Goal: Task Accomplishment & Management: Use online tool/utility

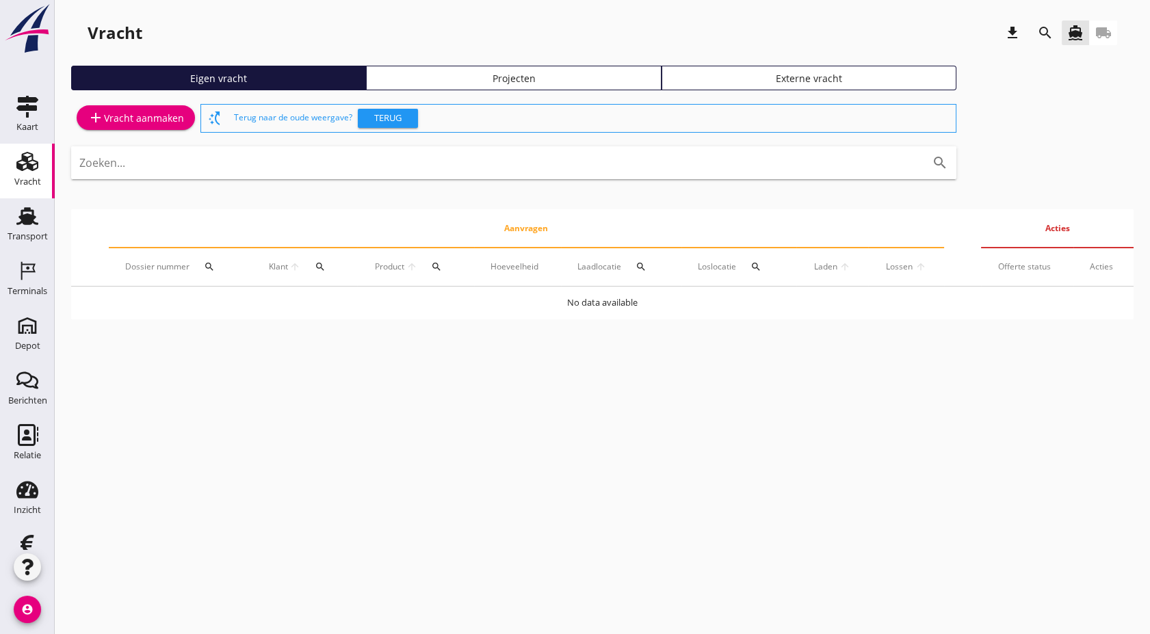
click at [497, 68] on link "Projecten" at bounding box center [513, 78] width 295 height 25
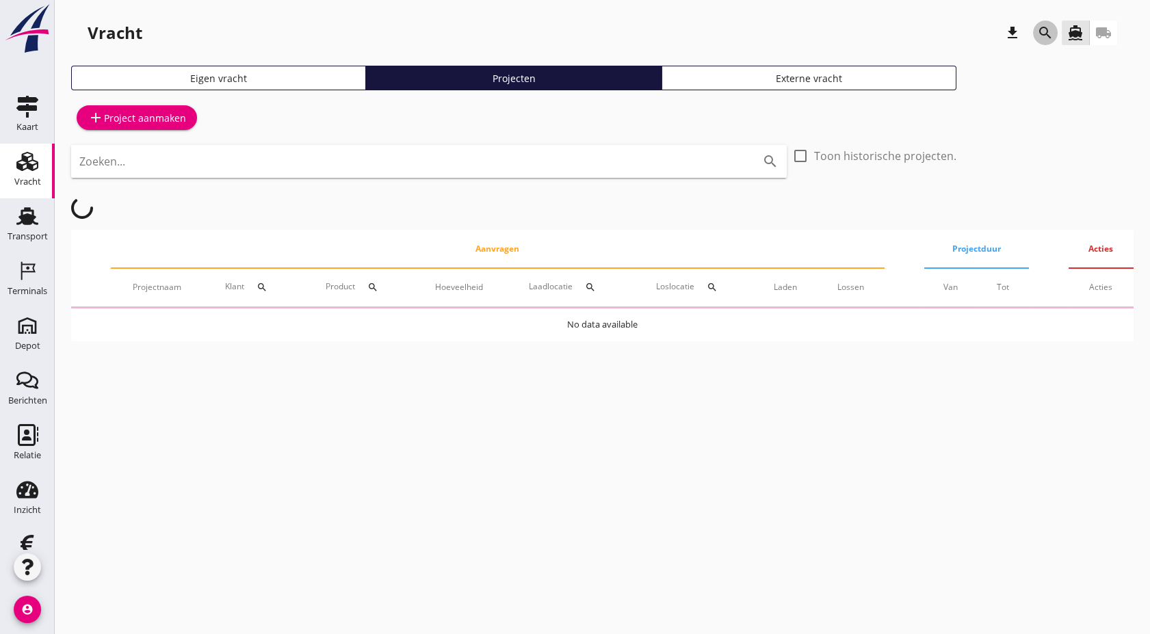
click at [1044, 34] on icon "search" at bounding box center [1045, 33] width 16 height 16
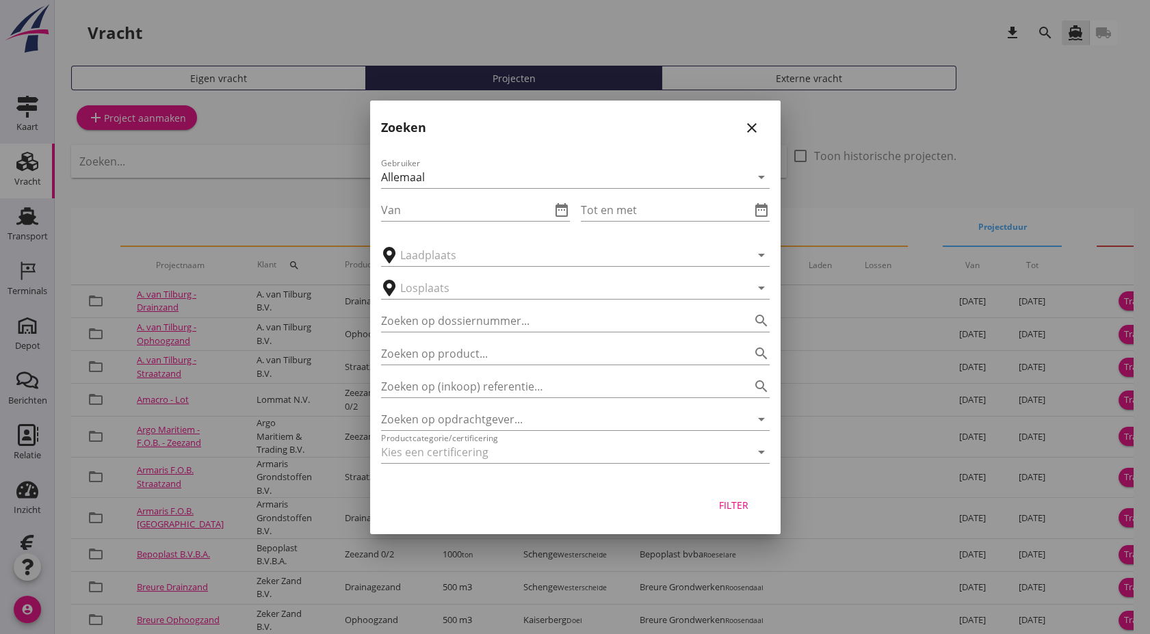
click at [482, 398] on div "Gebruiker Allemaal arrow_drop_down Van date_range Tot en met date_range arrow_d…" at bounding box center [575, 313] width 411 height 338
click at [480, 409] on input "Zoeken op opdrachtgever..." at bounding box center [556, 420] width 350 height 22
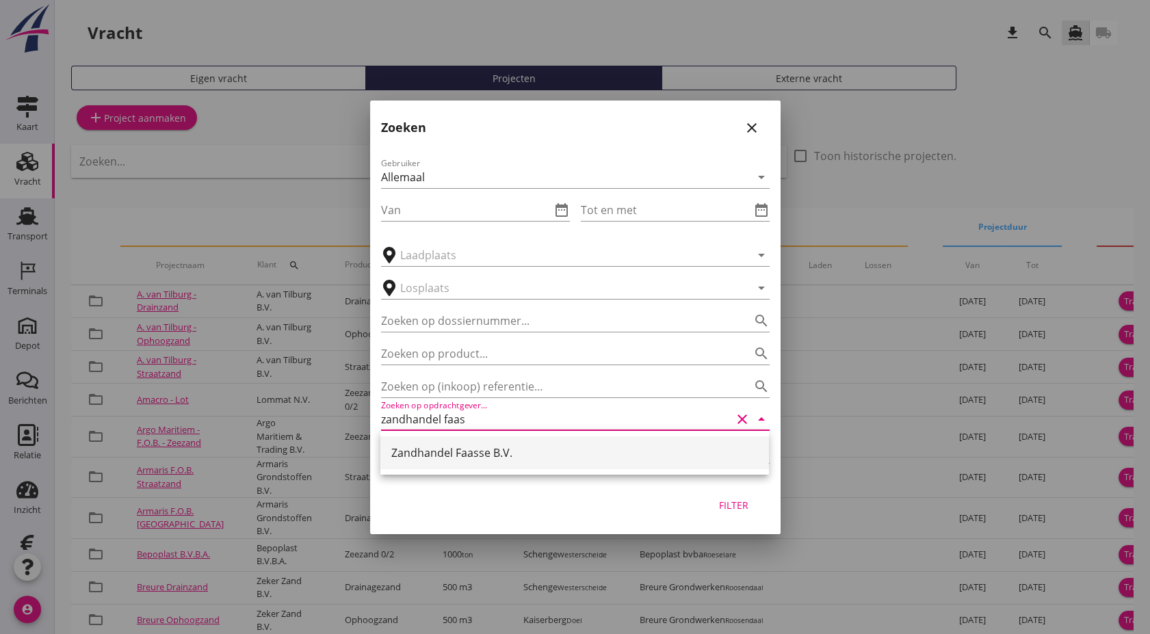
click at [491, 465] on div "Zandhandel Faasse B.V." at bounding box center [574, 453] width 367 height 33
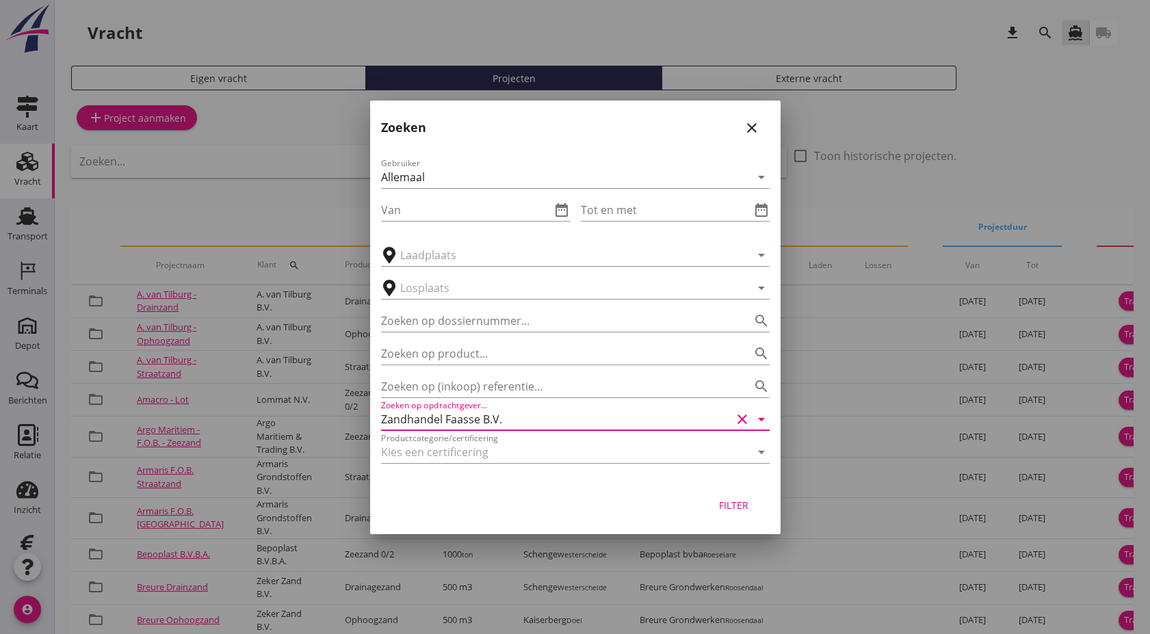
type input "Zandhandel Faasse B.V."
click at [734, 497] on button "Filter" at bounding box center [734, 505] width 60 height 25
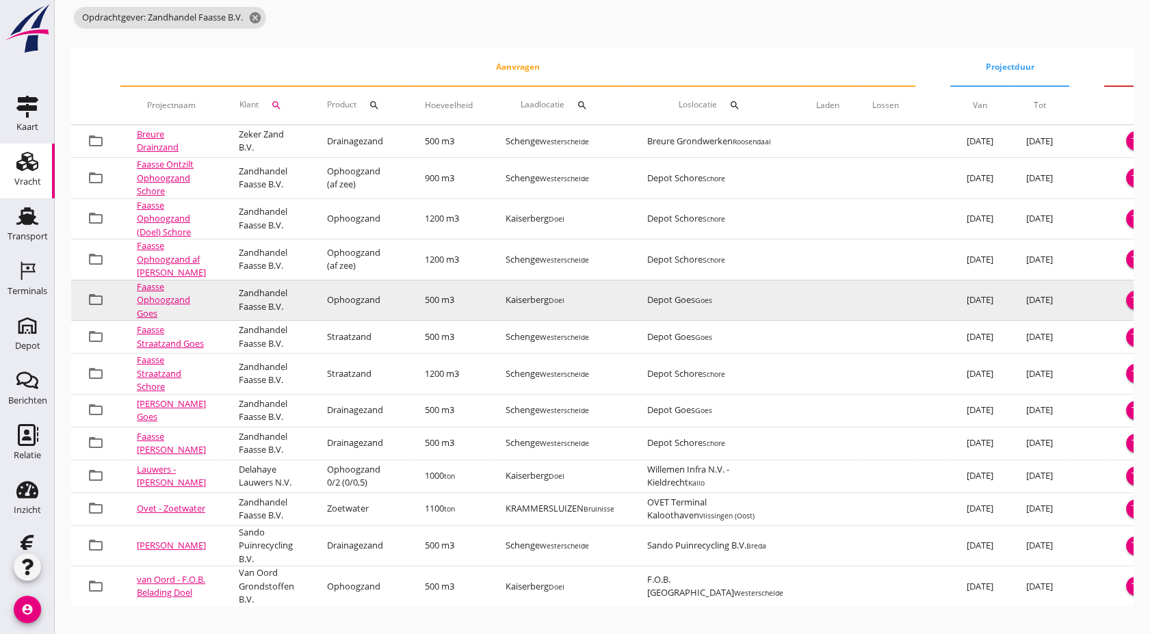
scroll to position [245, 0]
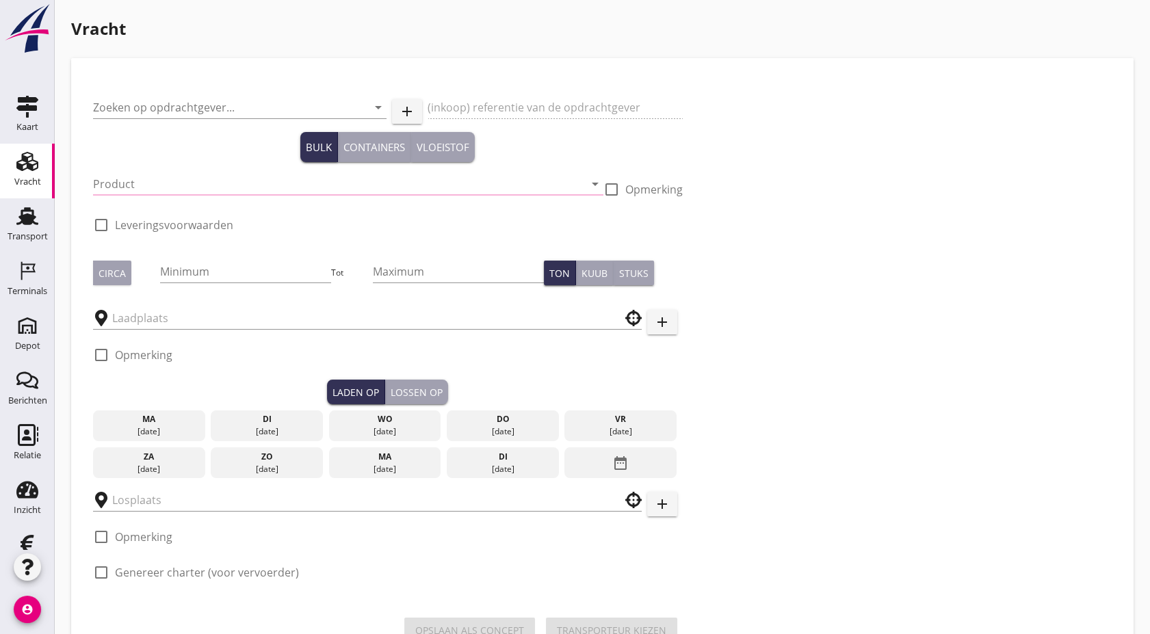
type input "Zandhandel Faasse B.V."
type input "Ophoogzand Goes"
type input "Ophoogzand (6120)"
checkbox input "true"
type input "500"
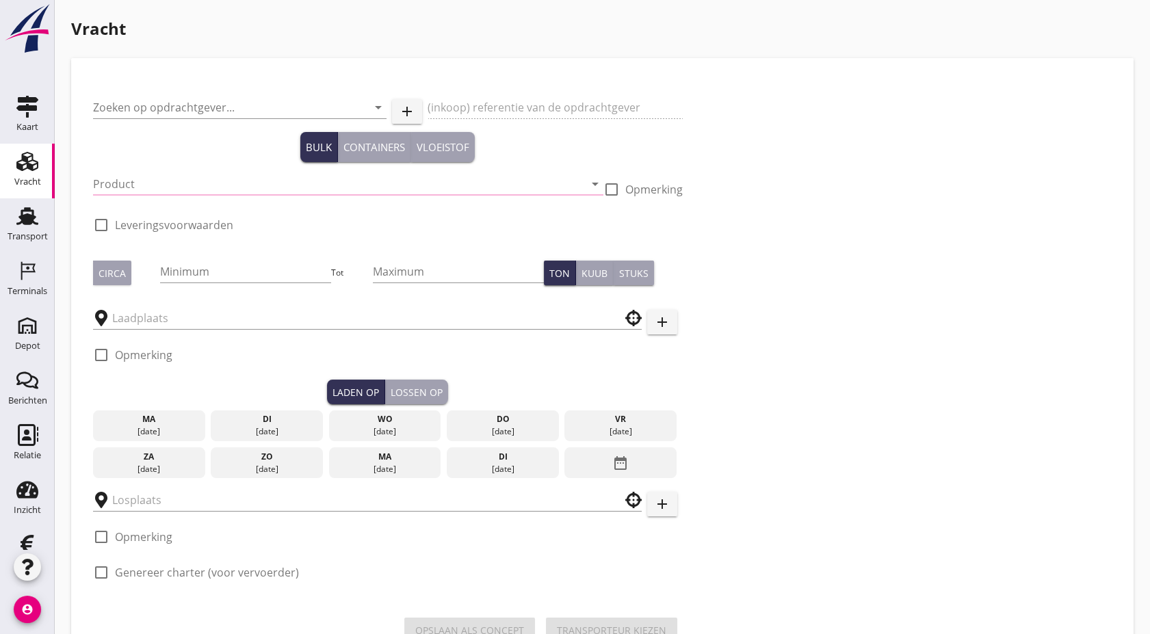
checkbox input "true"
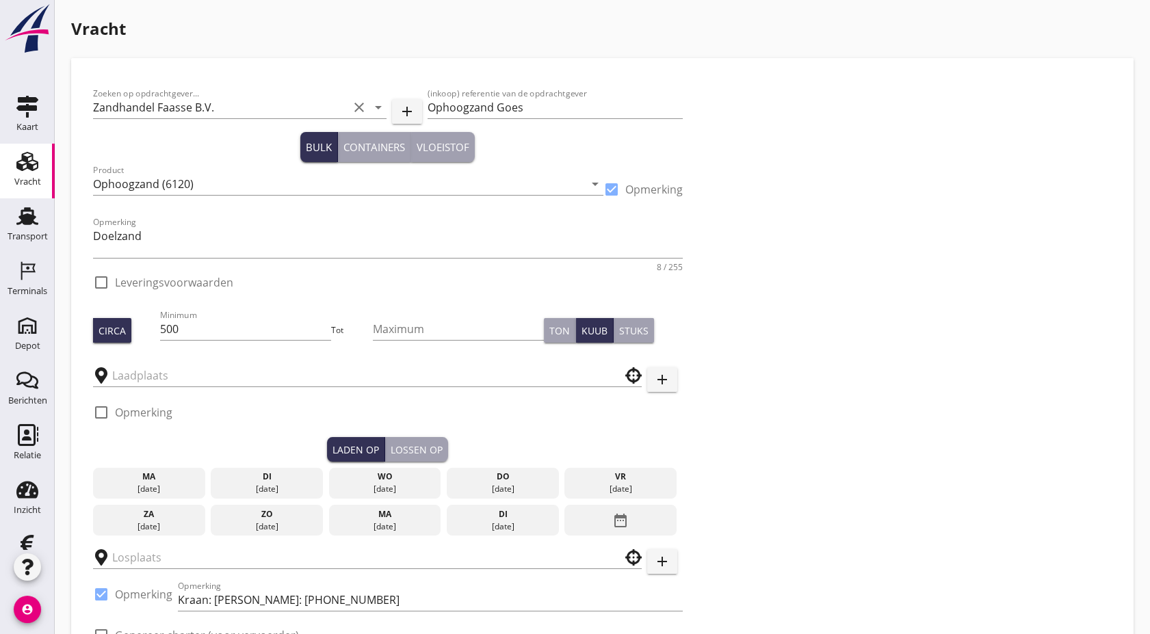
checkbox input "true"
type input "Kaiserberg"
type input "Depot Goes"
checkbox input "true"
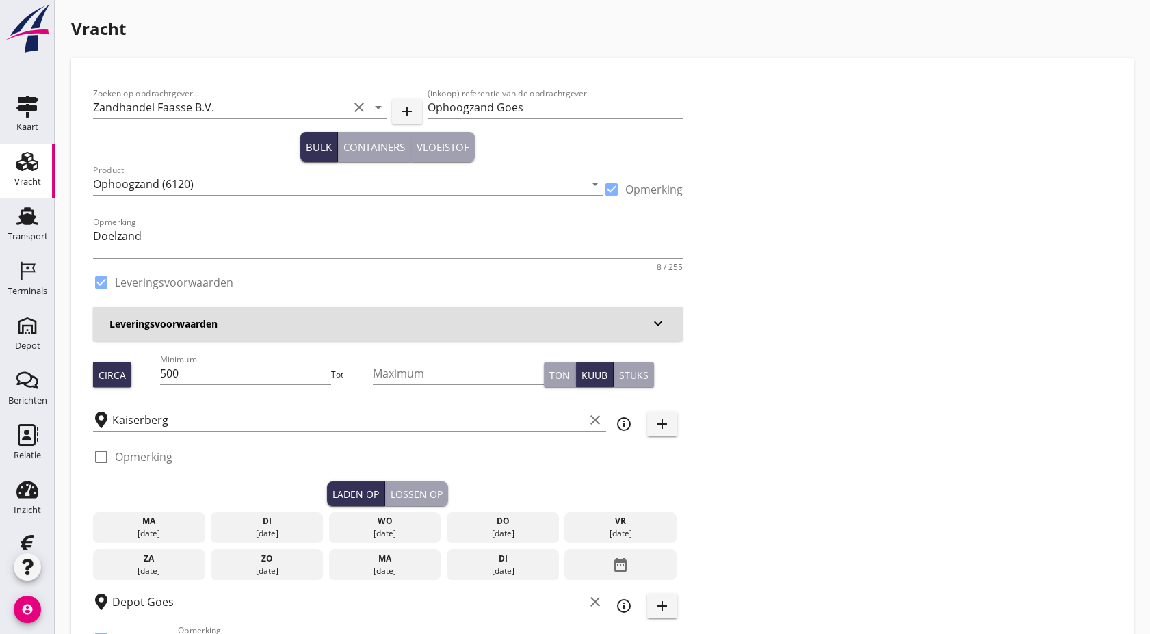
type input "4.03"
checkbox input "false"
radio input "false"
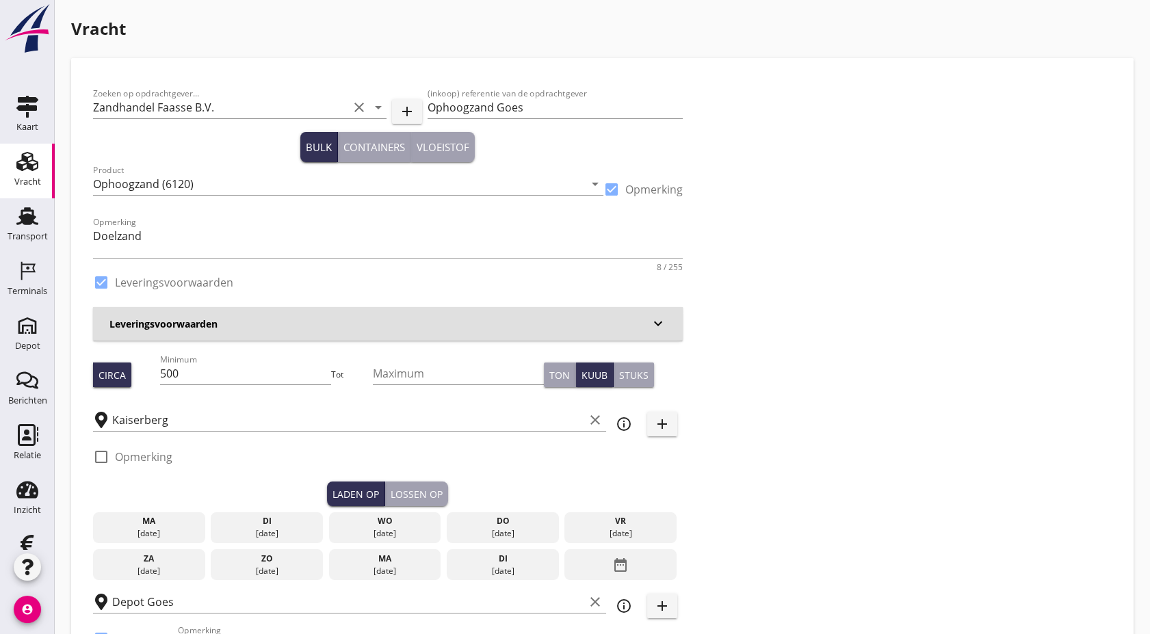
checkbox input "true"
type input "1"
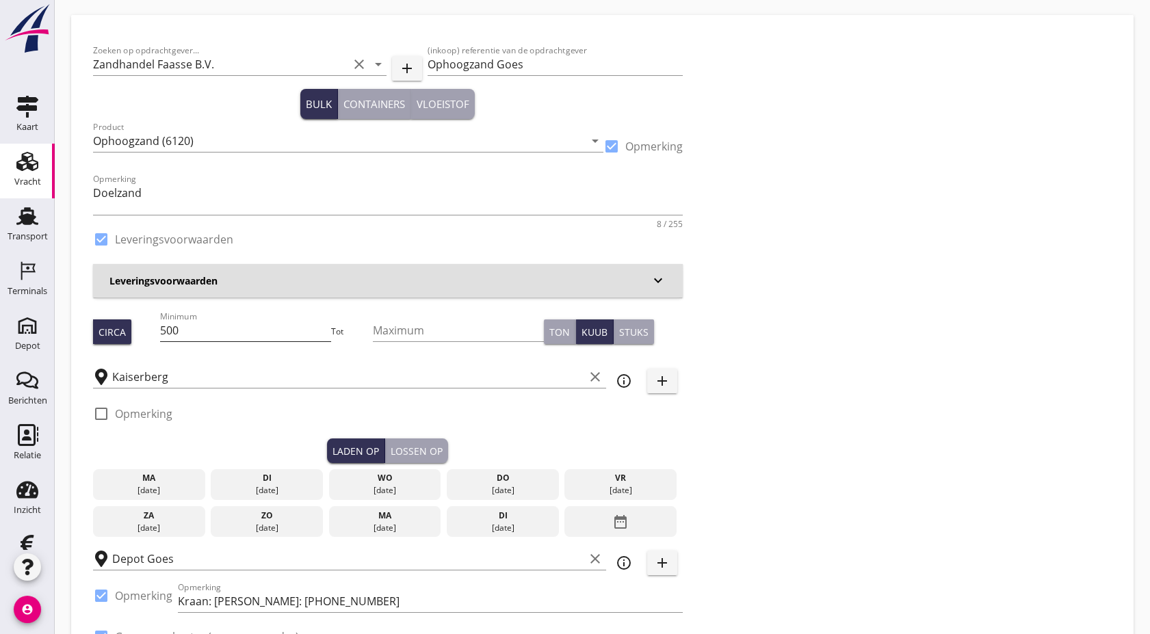
scroll to position [42, 0]
click at [253, 322] on input "500" at bounding box center [245, 332] width 171 height 22
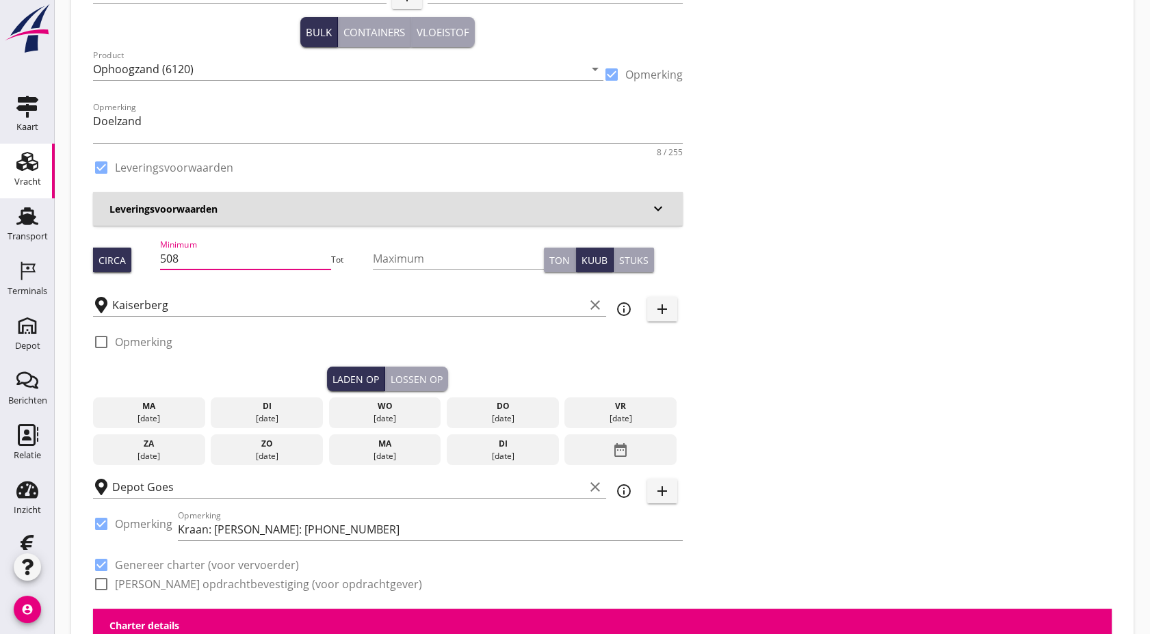
scroll to position [116, 0]
type input "508"
click at [152, 412] on div "[DATE]" at bounding box center [148, 418] width 105 height 12
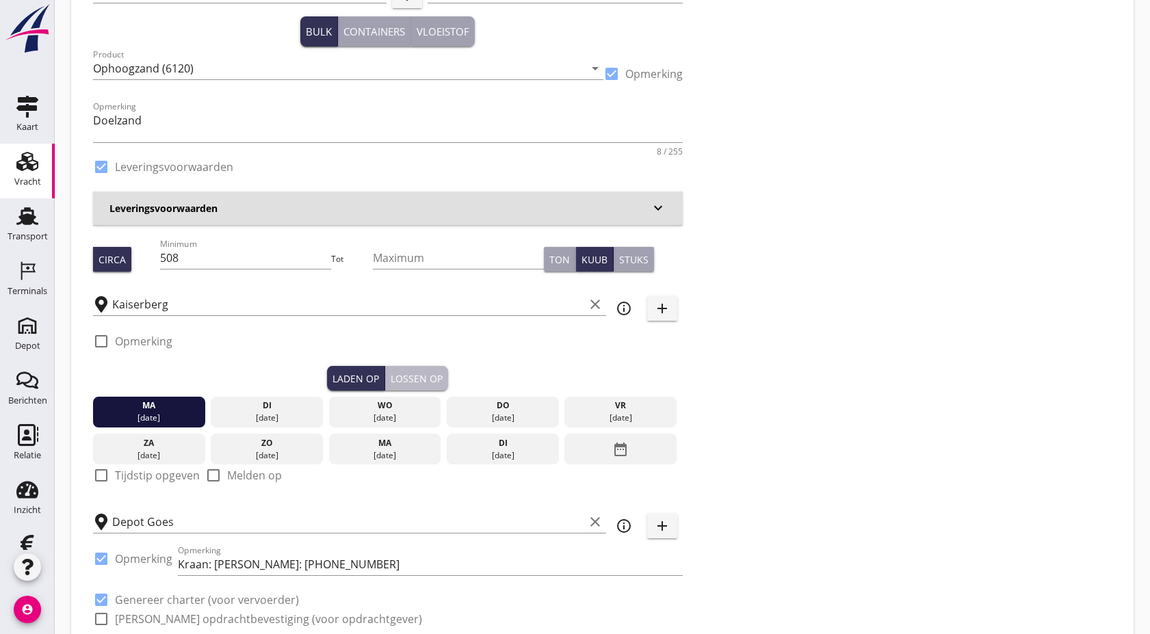
click at [428, 376] on div "Lossen op" at bounding box center [417, 379] width 52 height 14
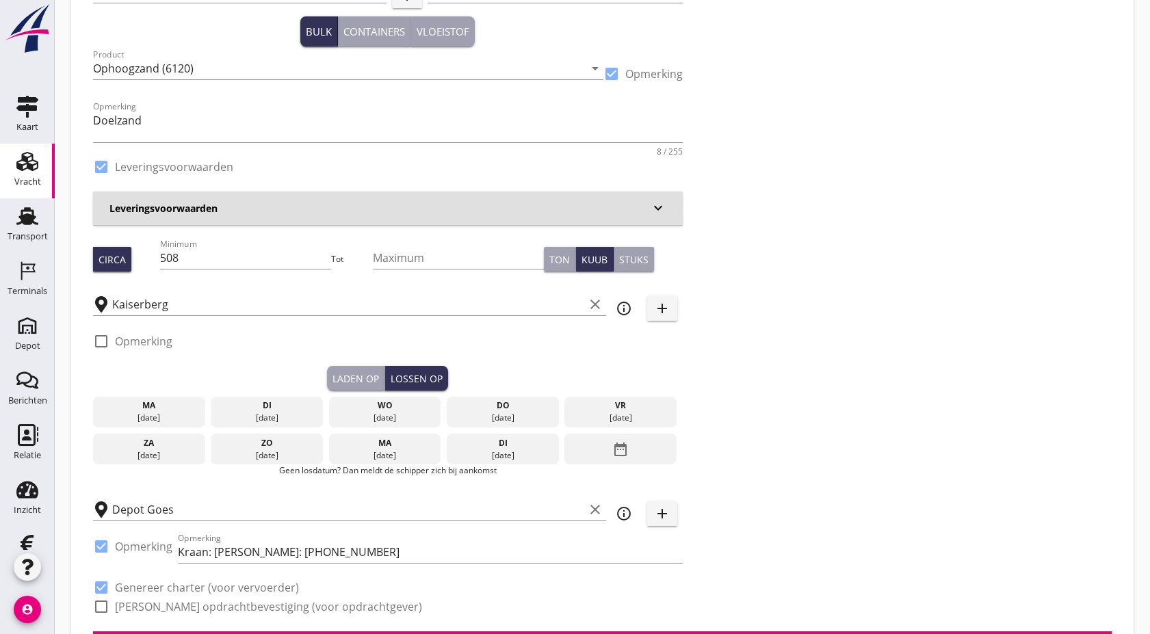
click at [272, 411] on div "di" at bounding box center [266, 406] width 105 height 12
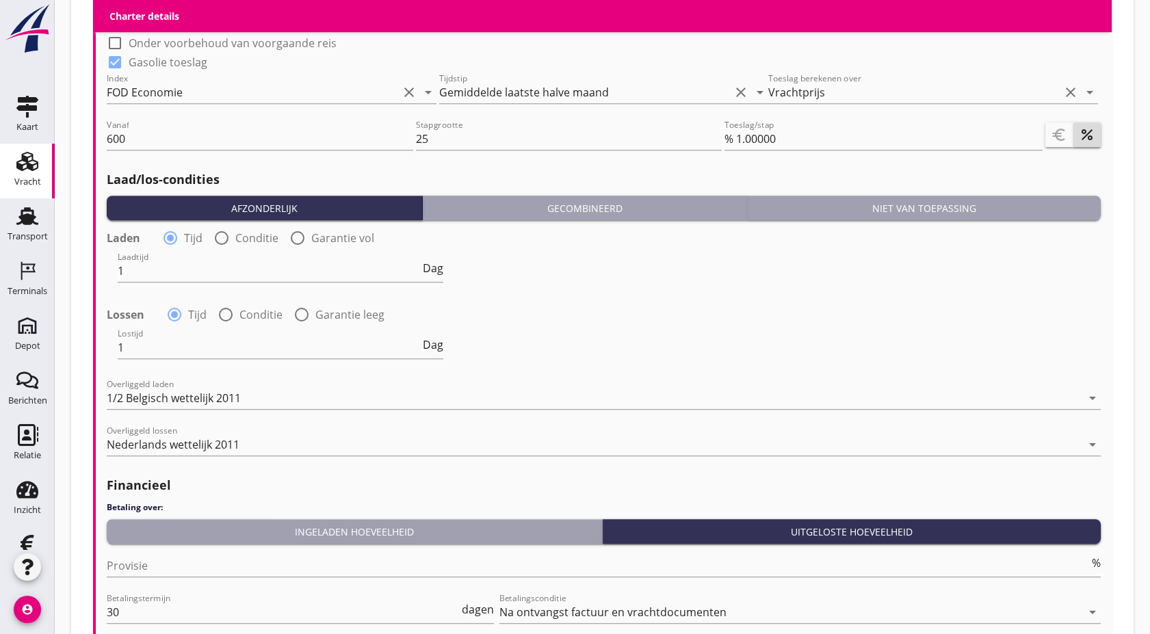
scroll to position [1604, 0]
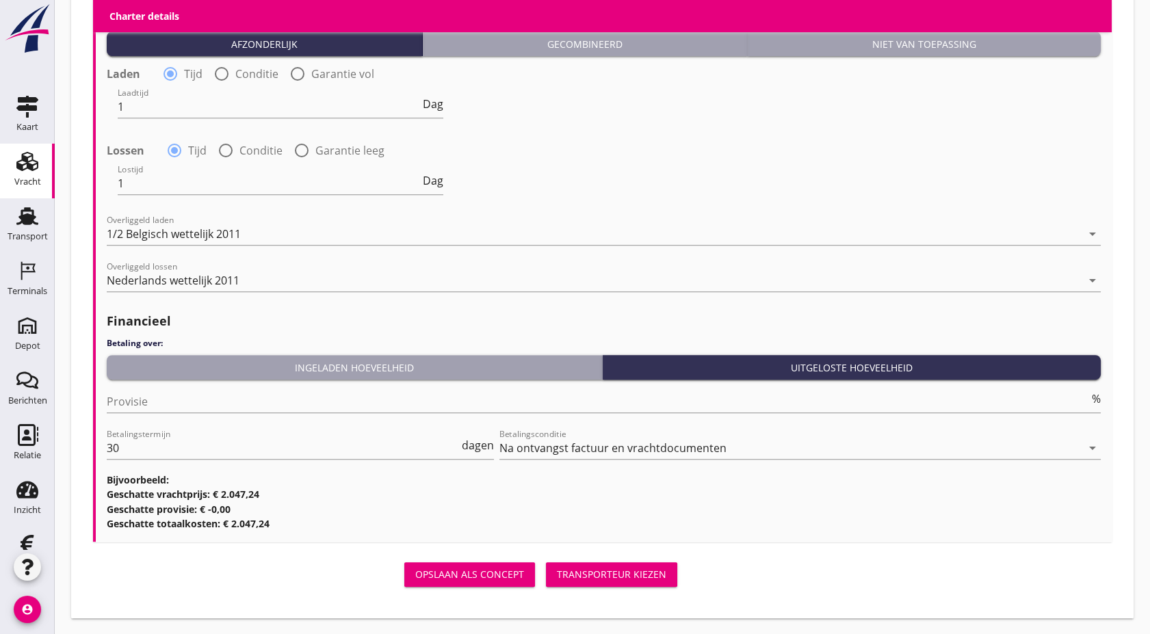
click at [620, 566] on button "Transporteur kiezen" at bounding box center [611, 574] width 131 height 25
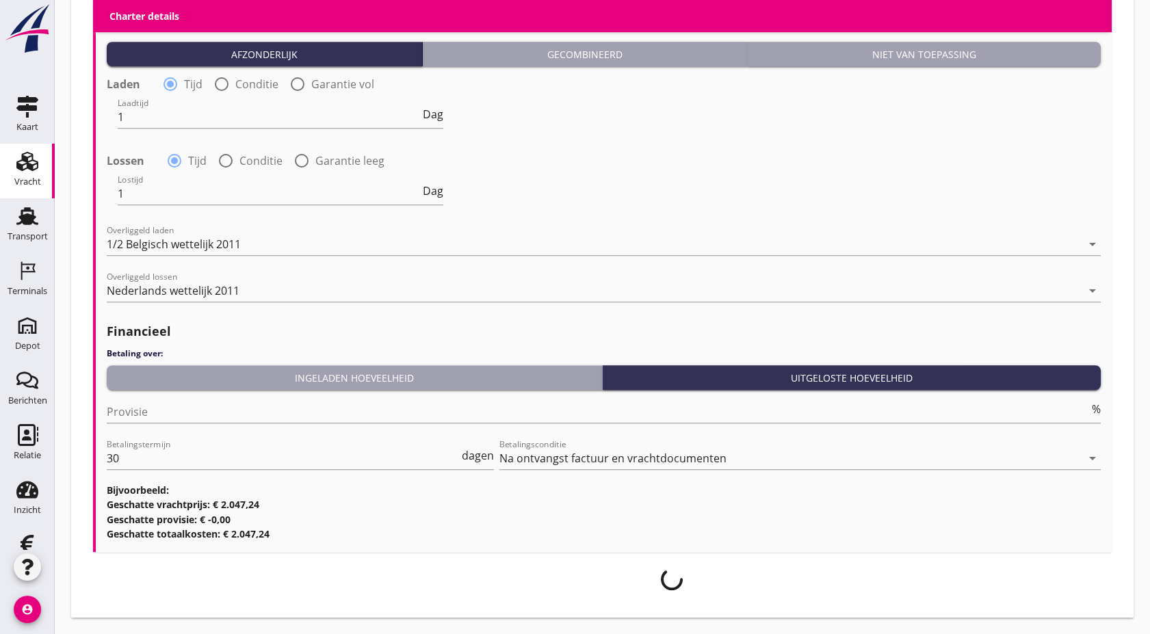
scroll to position [1593, 0]
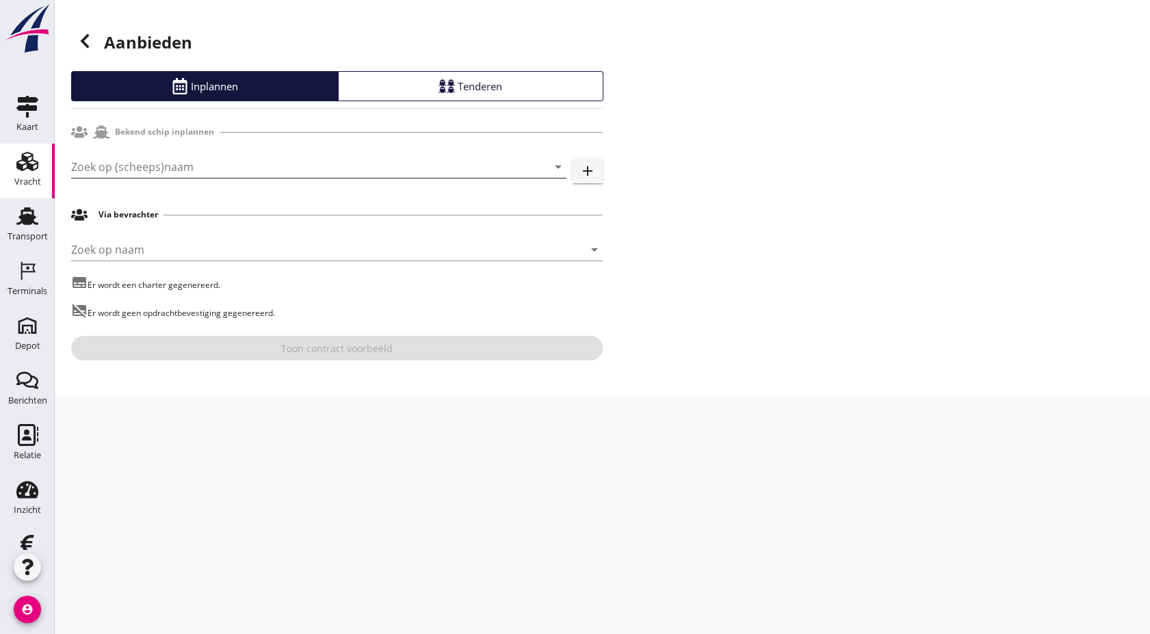
click at [178, 167] on input "Zoek op (scheeps)naam" at bounding box center [299, 167] width 457 height 22
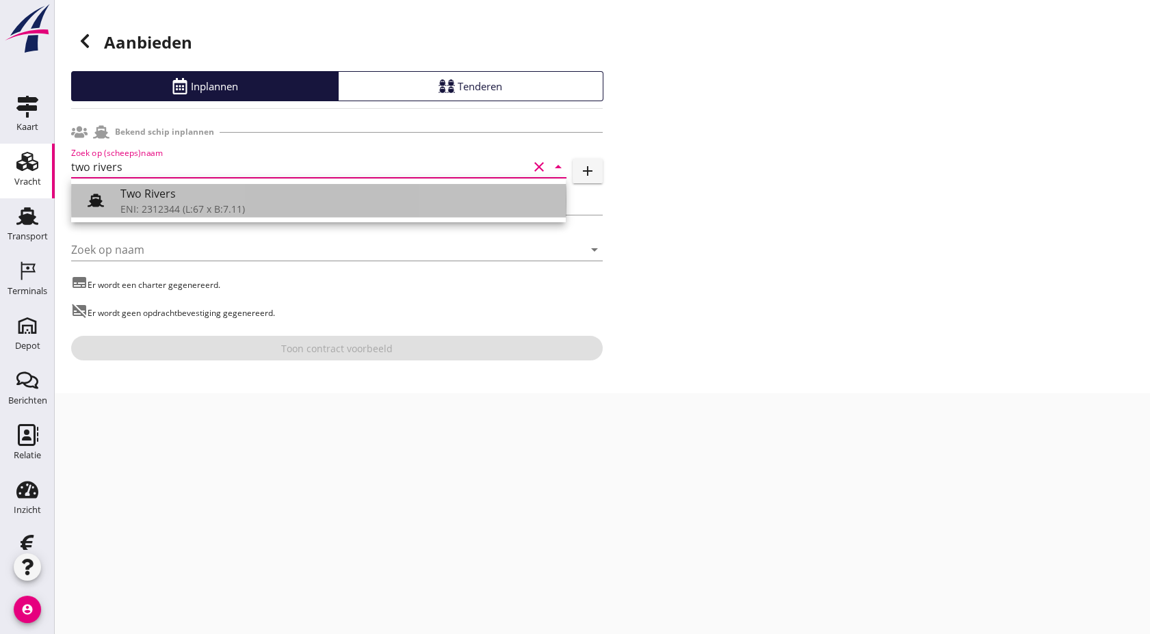
click at [196, 204] on div "ENI: 2312344 (L:67 x B:7.11)" at bounding box center [337, 209] width 435 height 14
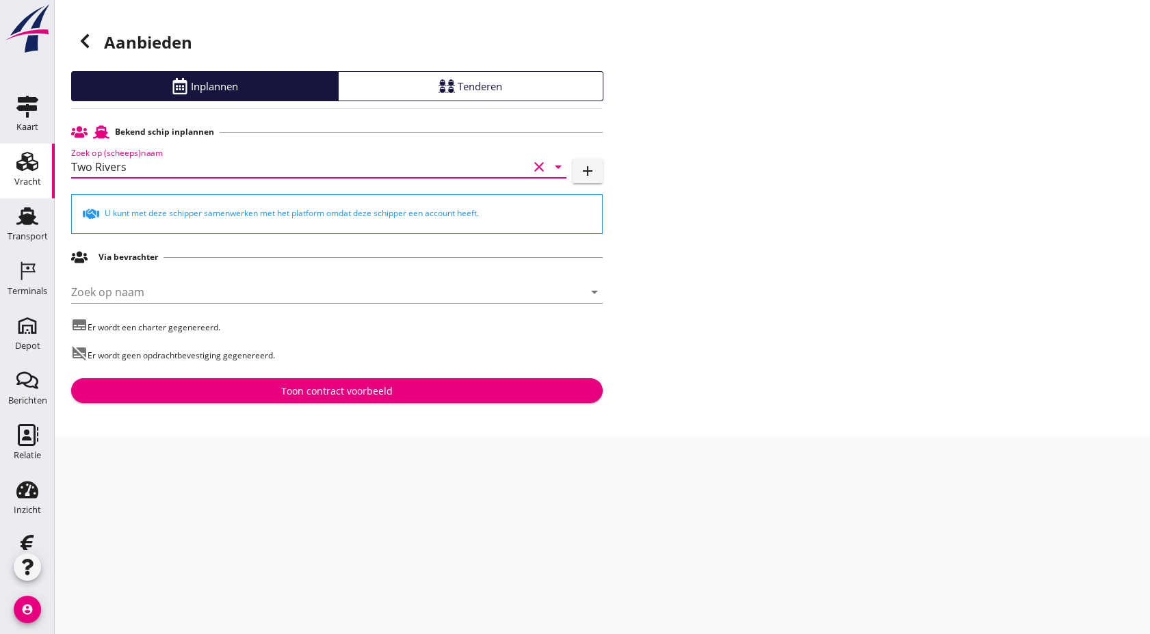
type input "Two Rivers"
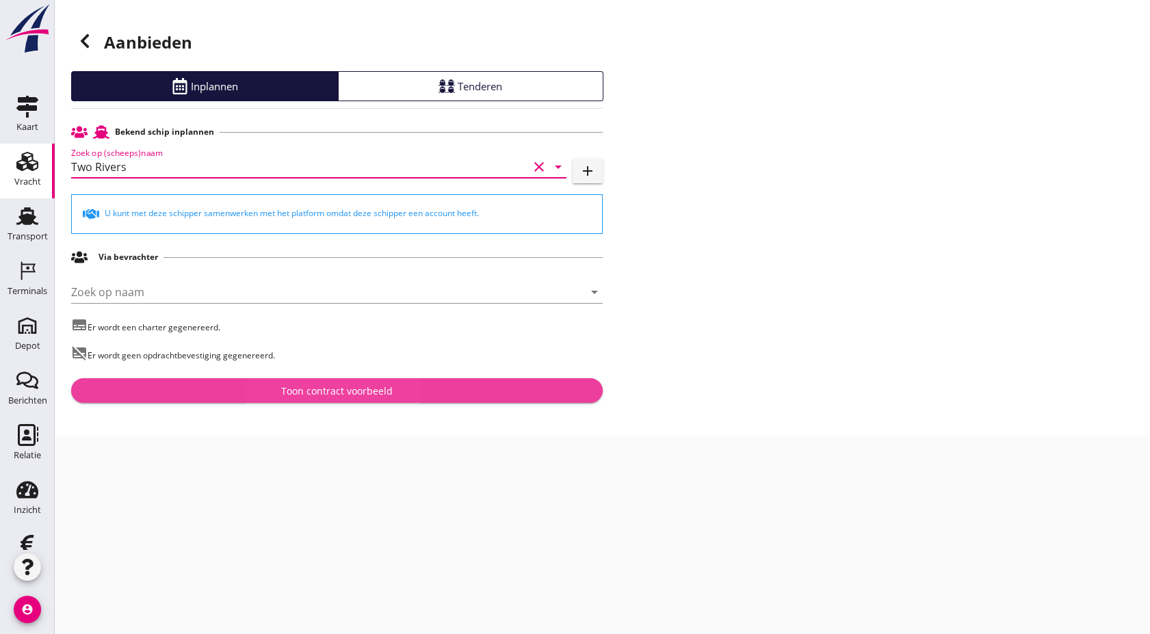
click at [185, 394] on div "Toon contract voorbeeld" at bounding box center [337, 391] width 510 height 14
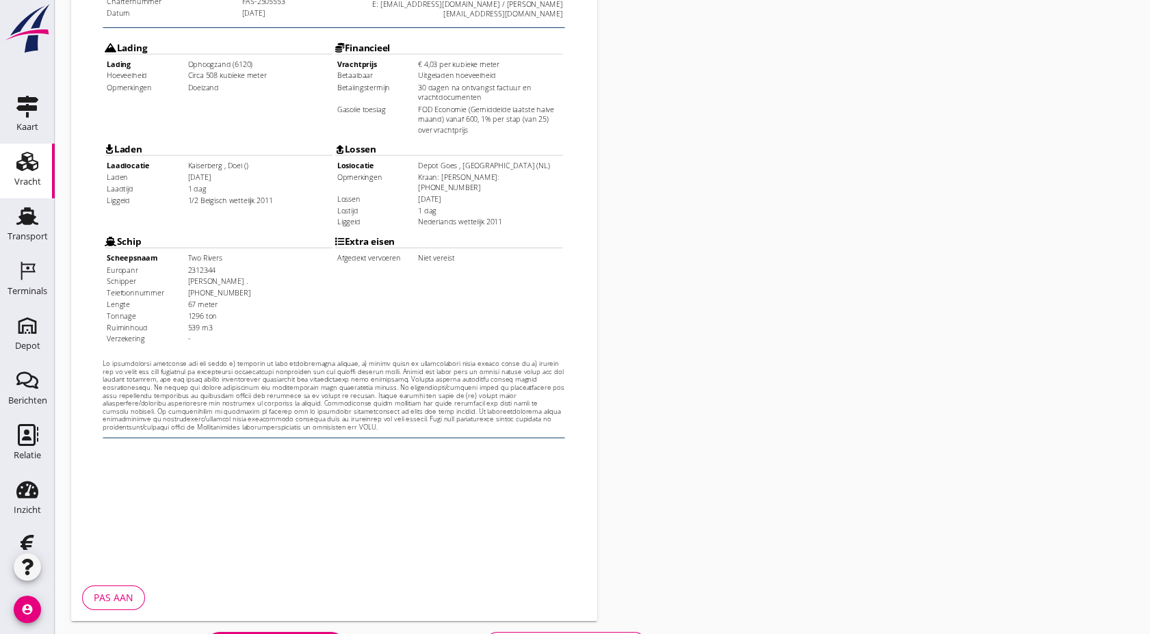
scroll to position [343, 0]
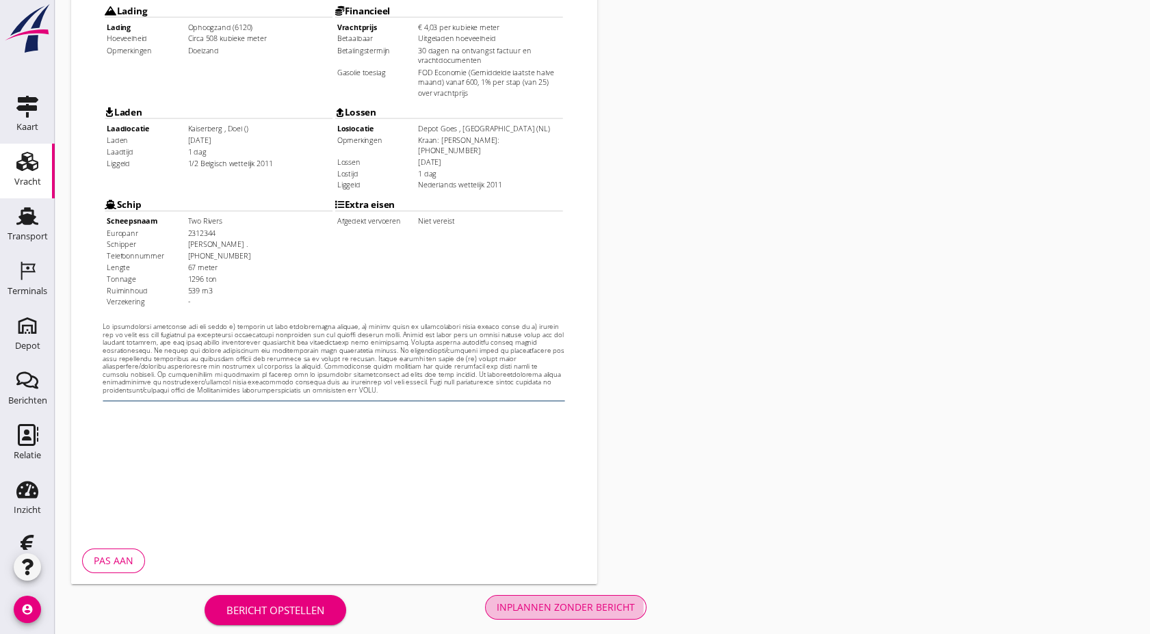
click at [562, 602] on div "Inplannen zonder bericht" at bounding box center [566, 607] width 138 height 14
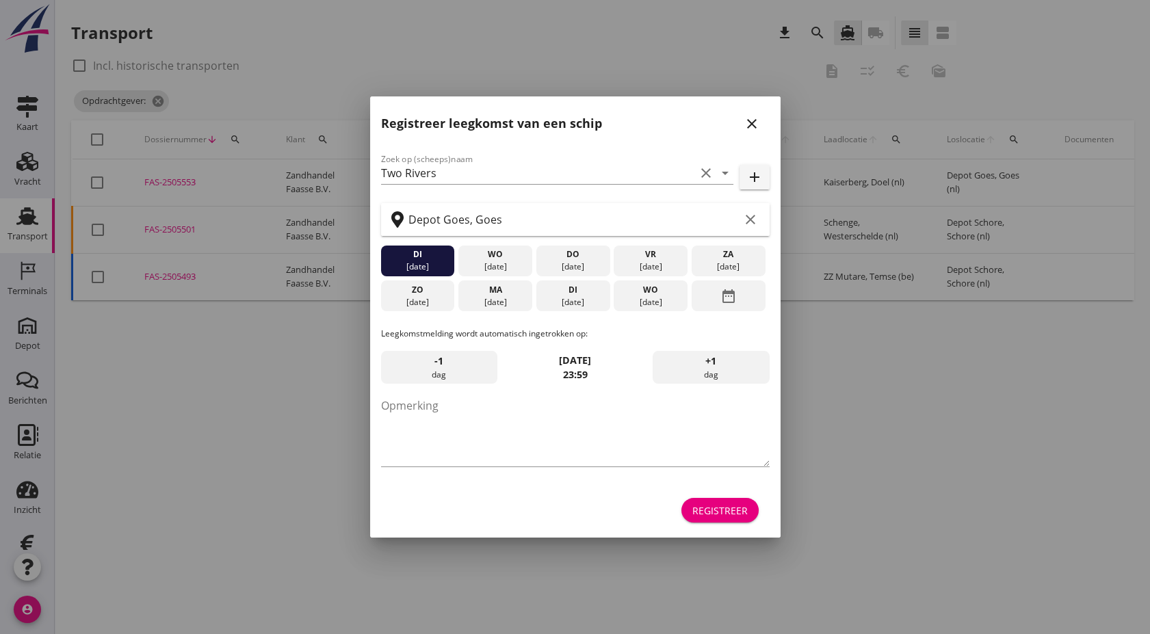
click at [754, 116] on icon "close" at bounding box center [752, 124] width 16 height 16
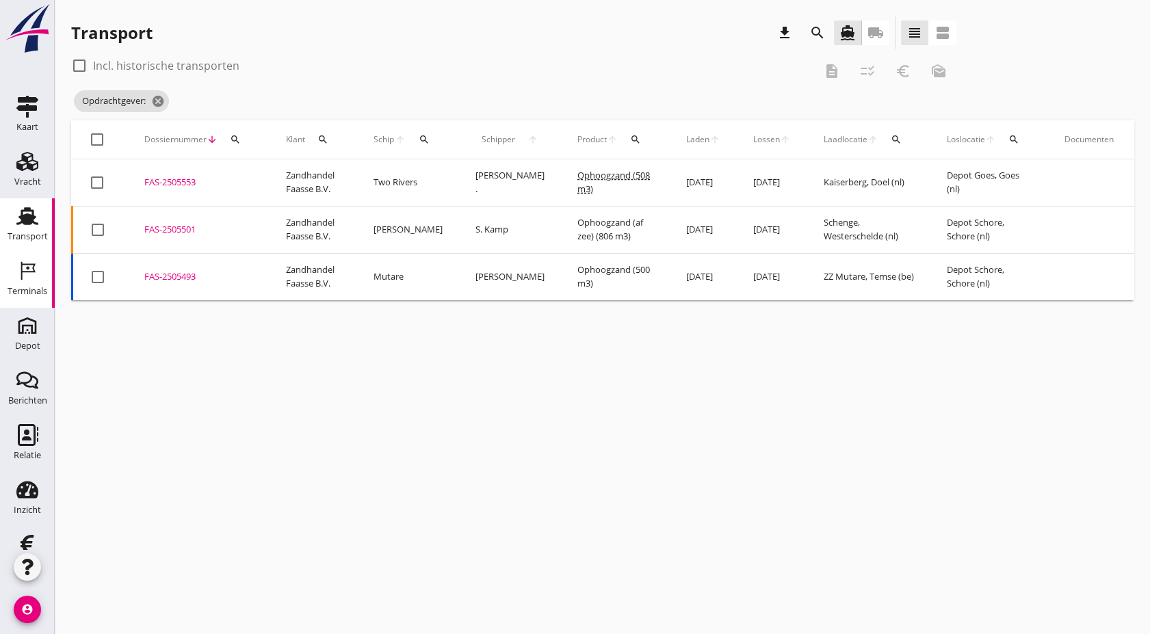
click at [8, 286] on div "Terminals" at bounding box center [28, 291] width 40 height 19
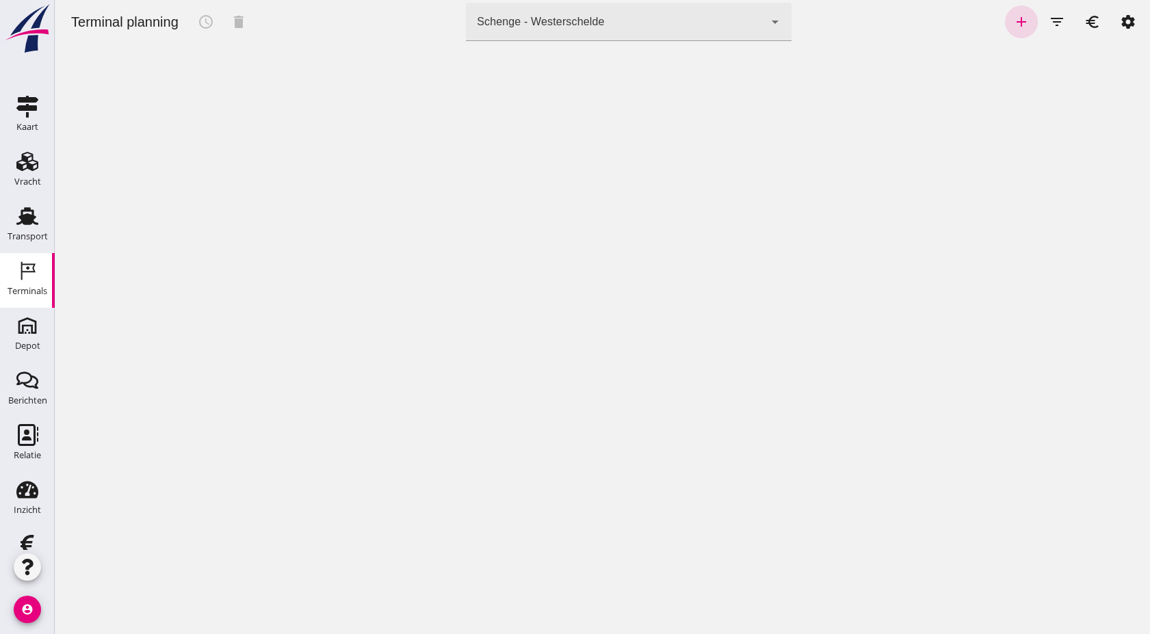
click at [543, 36] on div "Schenge - Westerschelde 9c876888-926f-4f5f-969d-c779b766b815" at bounding box center [615, 22] width 298 height 38
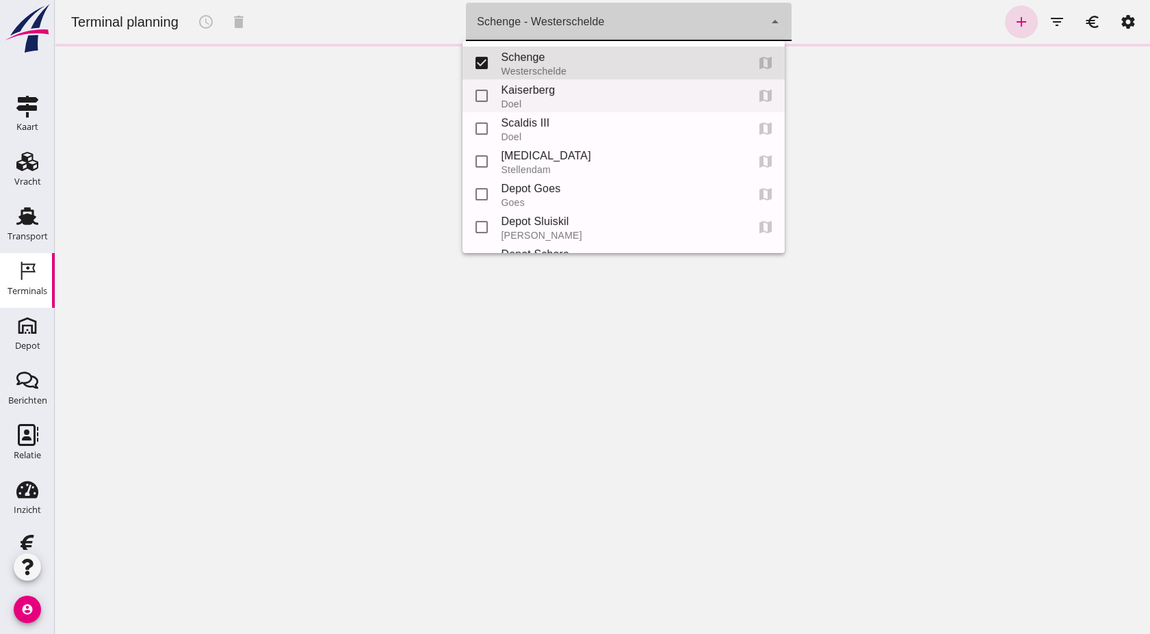
click at [549, 101] on div "Doel" at bounding box center [618, 104] width 234 height 11
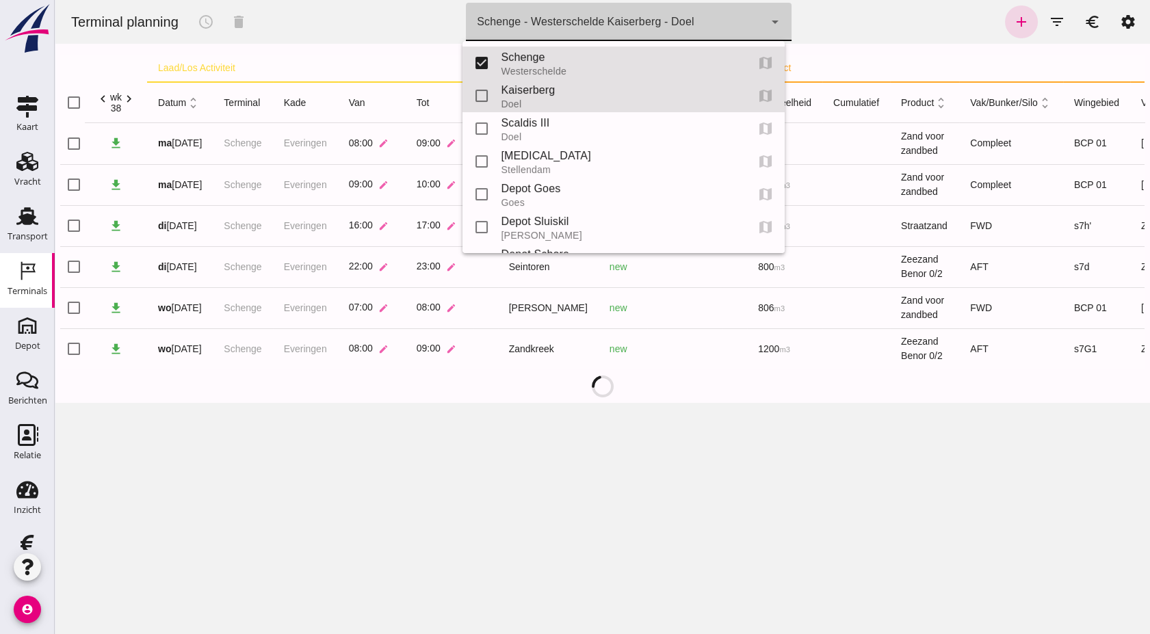
type input "7f603609-51ae-4e75-986b-c9057e559465"
checkbox input "false"
checkbox input "true"
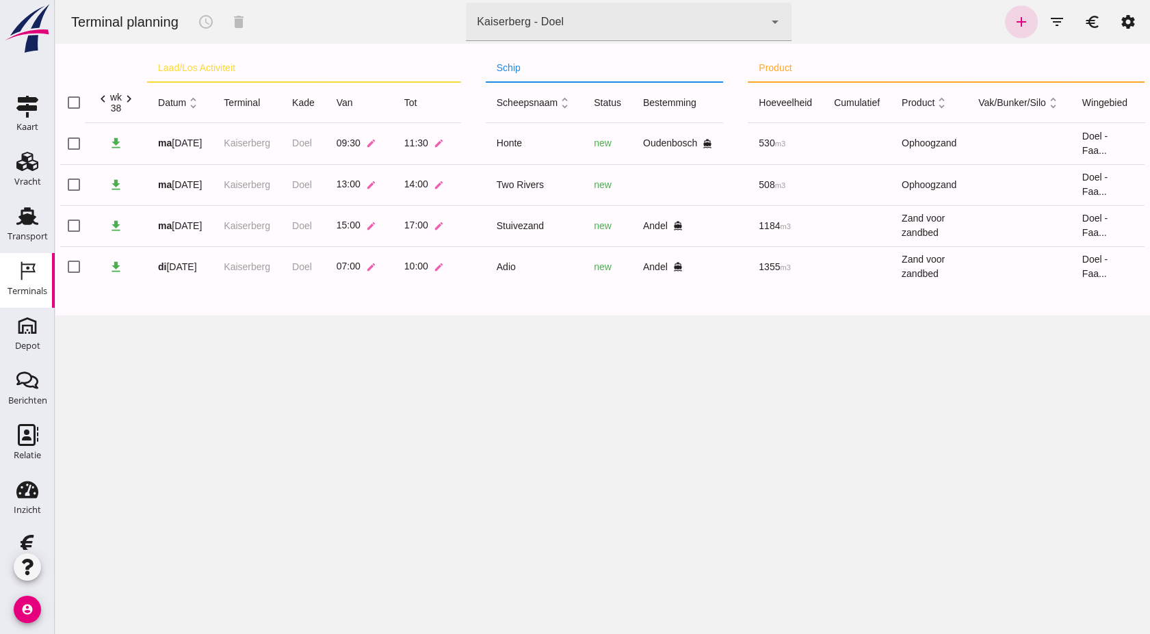
click at [244, 184] on td "Kaiserberg" at bounding box center [247, 184] width 68 height 41
click at [158, 179] on strong "ma" at bounding box center [165, 184] width 14 height 11
click at [174, 182] on div "[DATE]" at bounding box center [180, 185] width 44 height 14
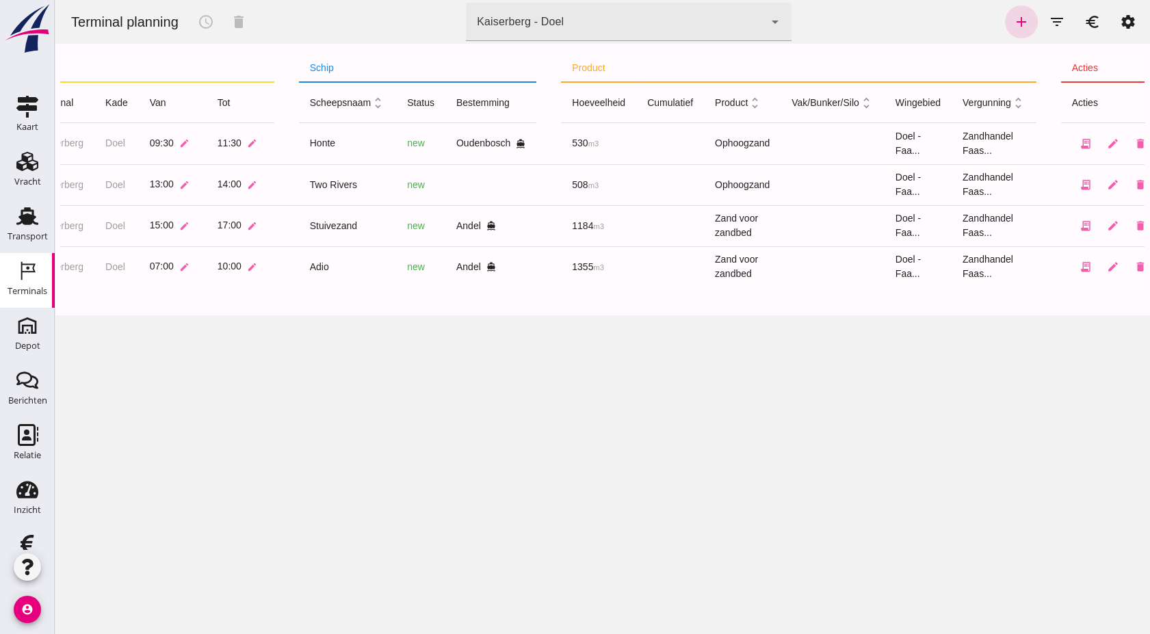
scroll to position [0, 187]
click at [1110, 194] on link "edit" at bounding box center [1112, 184] width 27 height 27
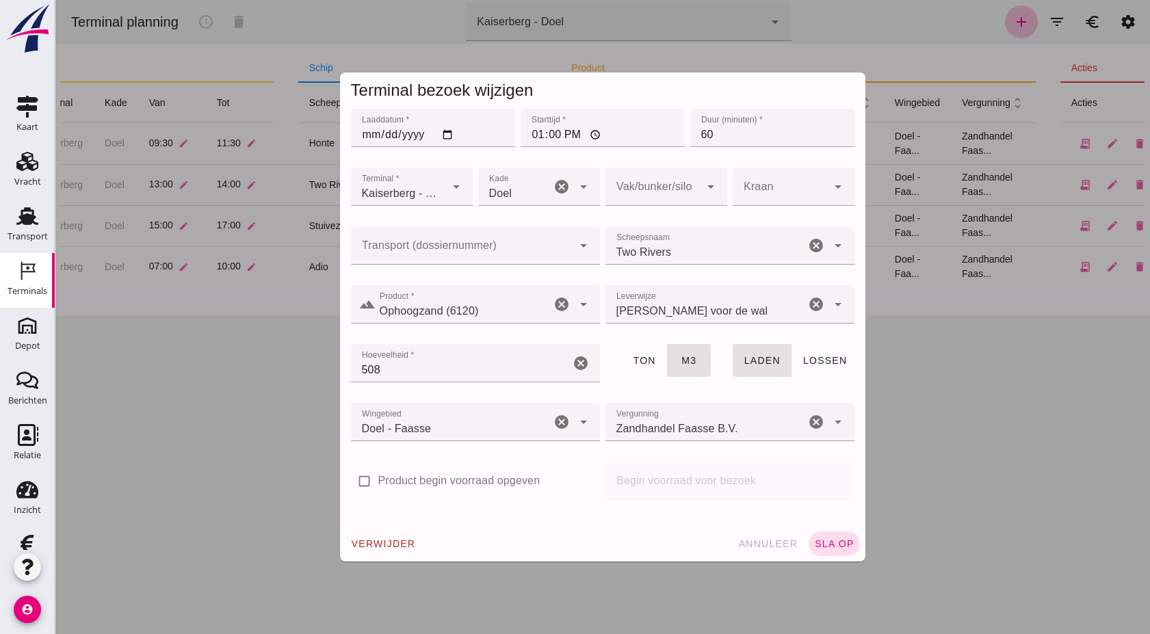
click at [476, 259] on input "Transport (dossiernummer)" at bounding box center [462, 252] width 222 height 16
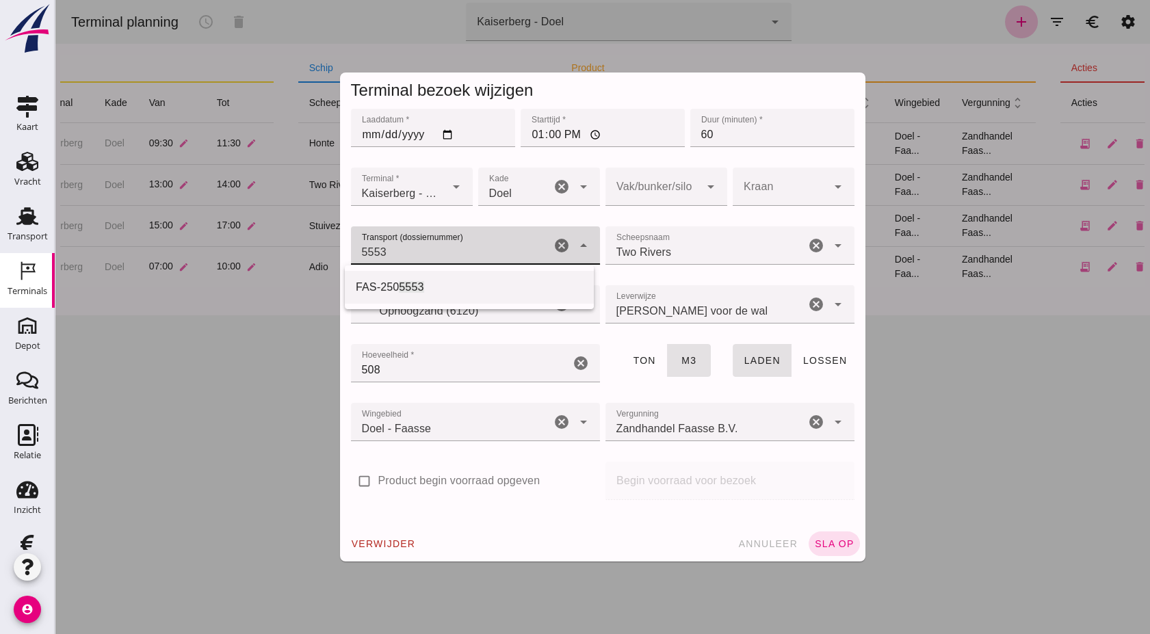
click at [459, 290] on div "FAS-250 5553" at bounding box center [469, 287] width 227 height 16
type input "FAS-2505553"
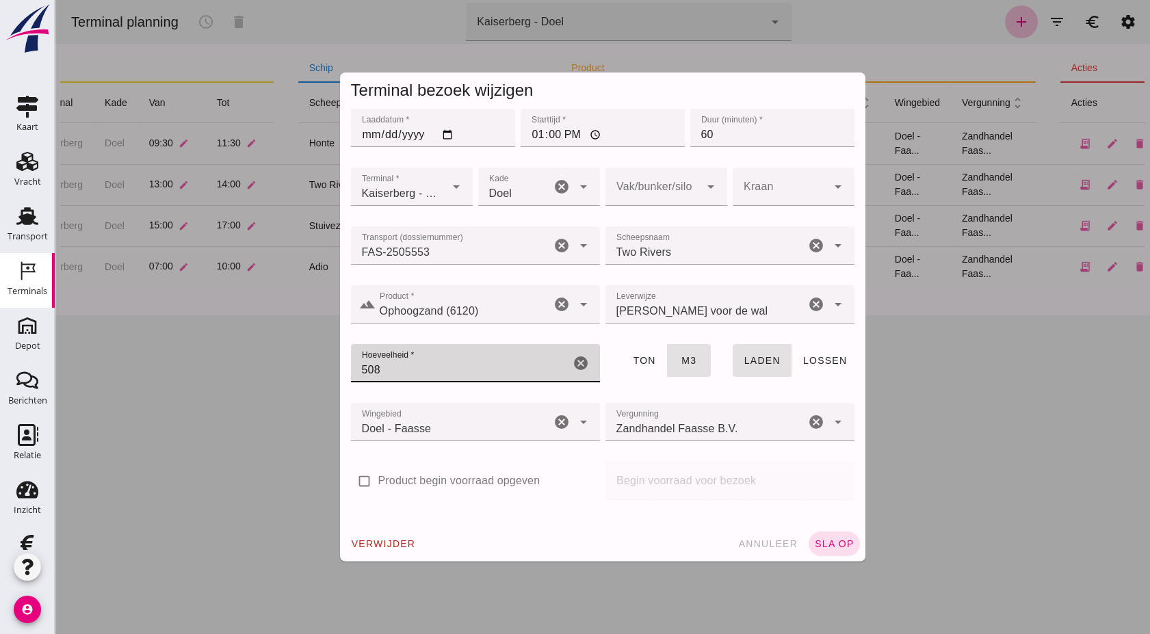
click at [423, 365] on input "508" at bounding box center [460, 363] width 219 height 38
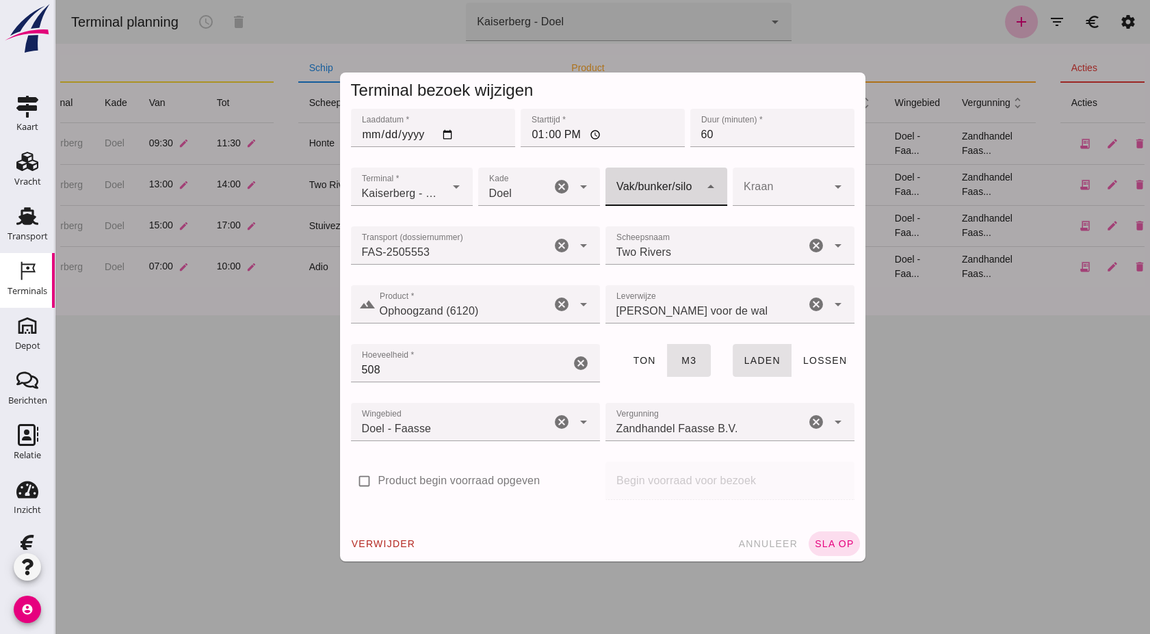
click at [684, 187] on div at bounding box center [653, 187] width 94 height 38
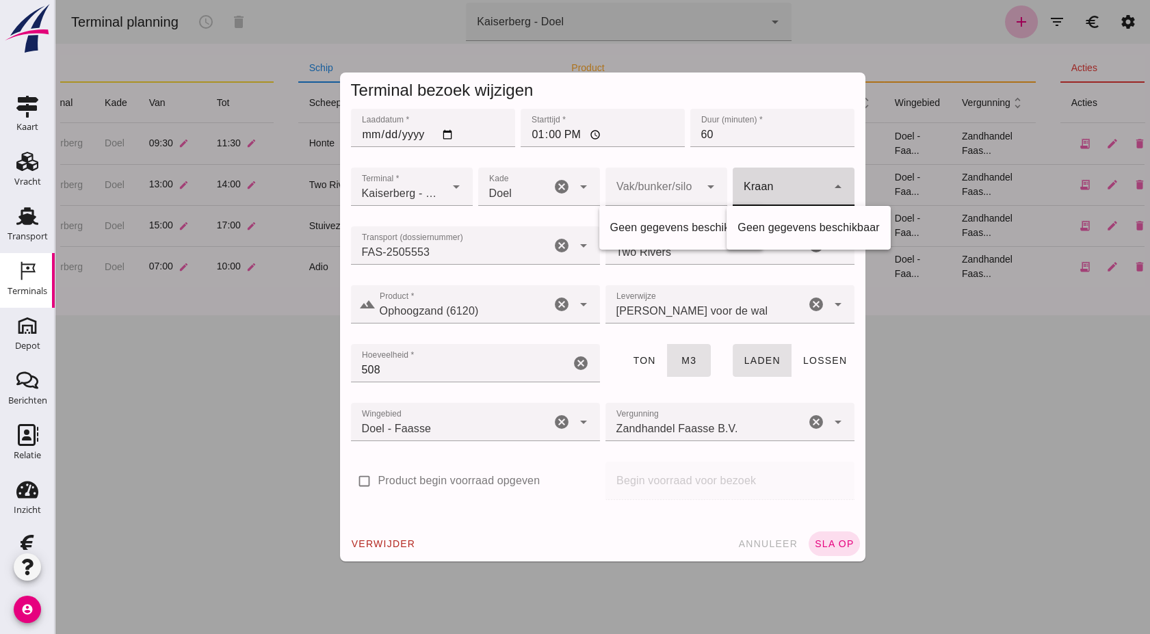
click at [828, 205] on div "arrow_drop_down" at bounding box center [836, 187] width 19 height 38
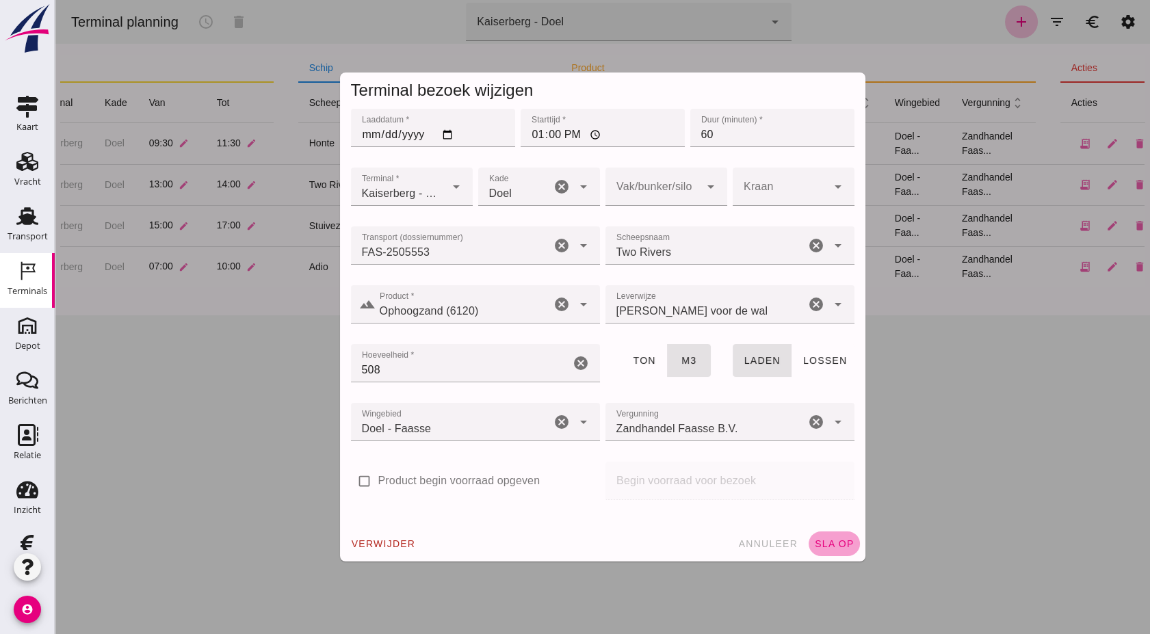
click at [838, 548] on span "sla op" at bounding box center [834, 544] width 40 height 11
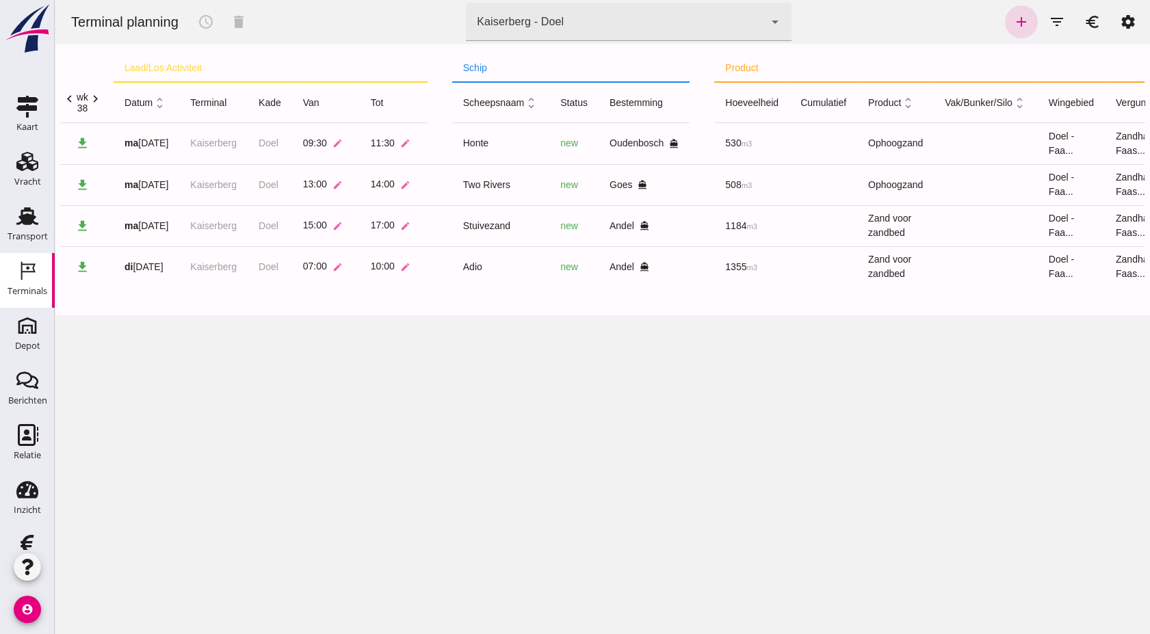
scroll to position [0, 0]
